Goal: Task Accomplishment & Management: Manage account settings

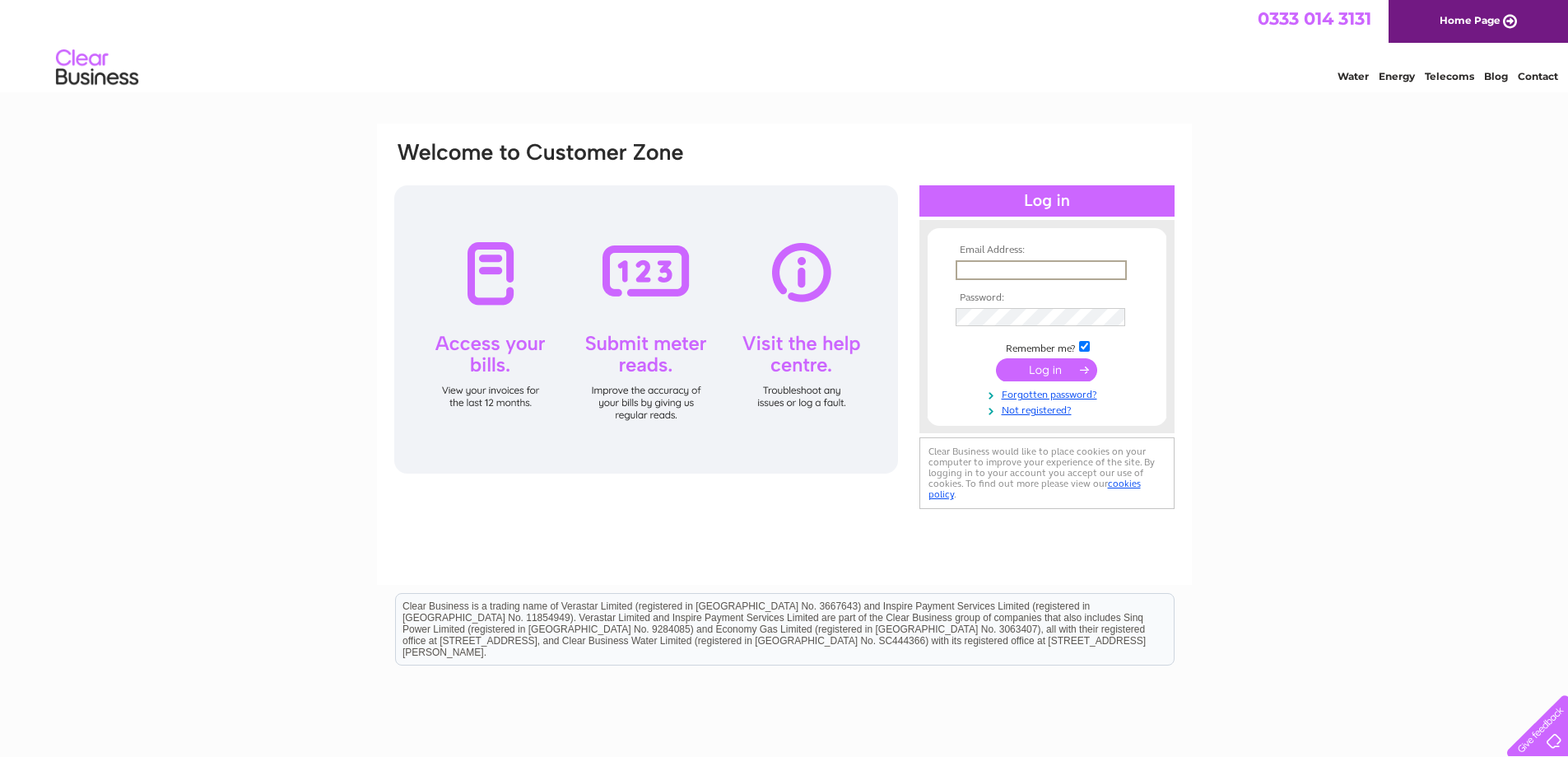
click at [996, 270] on input "text" at bounding box center [1041, 270] width 171 height 20
type input "[PERSON_NAME][EMAIL_ADDRESS][DOMAIN_NAME]"
click at [1070, 373] on input "submit" at bounding box center [1046, 369] width 102 height 23
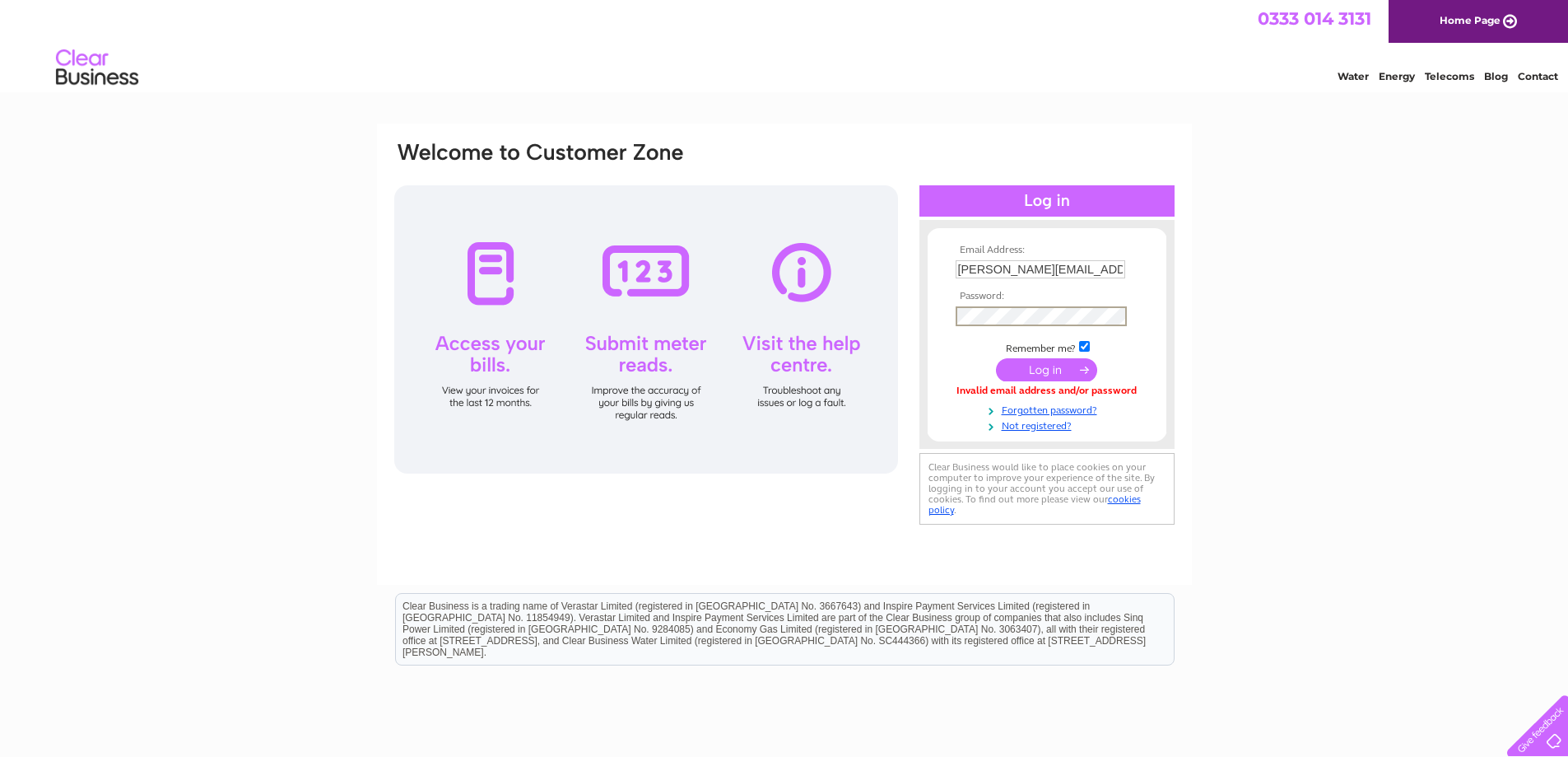
click at [1024, 367] on input "submit" at bounding box center [1046, 369] width 102 height 23
